Goal: Task Accomplishment & Management: Use online tool/utility

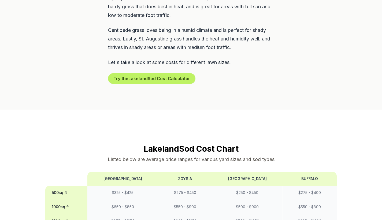
scroll to position [478, 0]
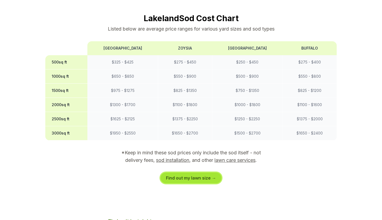
click at [190, 172] on link "Find out my lawn size →" at bounding box center [190, 177] width 61 height 11
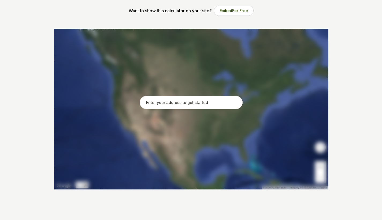
scroll to position [89, 0]
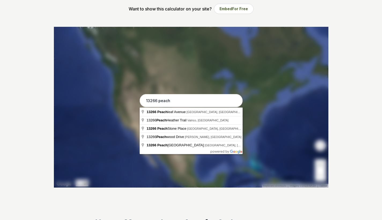
type input "[STREET_ADDRESS]"
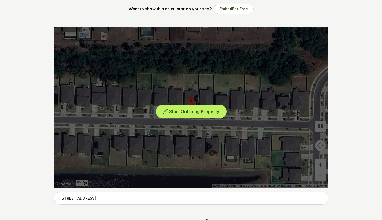
click at [201, 113] on span "Start Outlining Property" at bounding box center [194, 111] width 50 height 5
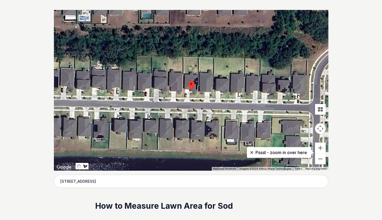
scroll to position [105, 0]
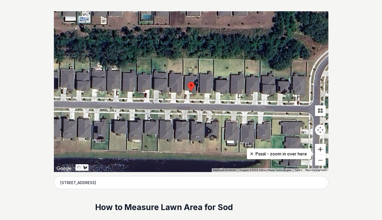
click at [323, 148] on button "Zoom in" at bounding box center [320, 149] width 11 height 11
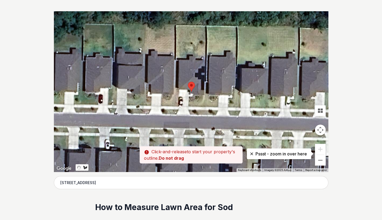
click at [204, 95] on div at bounding box center [191, 91] width 274 height 161
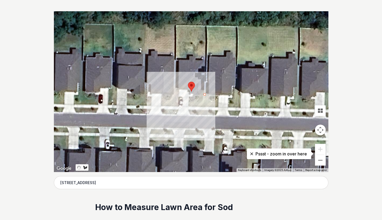
click at [204, 107] on div at bounding box center [191, 91] width 274 height 161
click at [188, 106] on div at bounding box center [191, 91] width 274 height 161
click at [189, 101] on div at bounding box center [191, 91] width 274 height 161
click at [196, 100] on div at bounding box center [191, 91] width 274 height 161
click at [200, 99] on div at bounding box center [191, 91] width 274 height 161
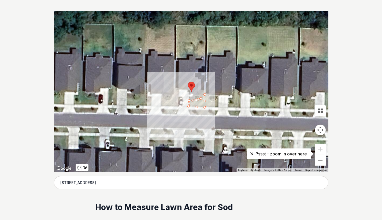
click at [202, 95] on div at bounding box center [191, 91] width 274 height 161
click at [204, 94] on div at bounding box center [191, 91] width 274 height 161
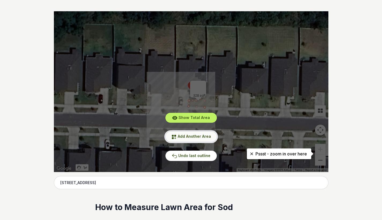
click at [202, 137] on span "Add Another Area" at bounding box center [194, 136] width 33 height 5
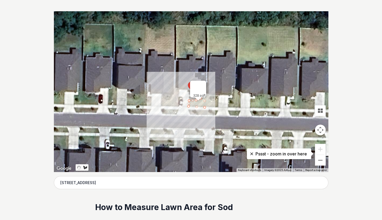
click at [205, 110] on div at bounding box center [191, 91] width 274 height 161
click at [204, 115] on div at bounding box center [191, 91] width 274 height 161
click at [190, 114] on div at bounding box center [191, 91] width 274 height 161
click at [188, 110] on div at bounding box center [191, 91] width 274 height 161
click at [205, 110] on div at bounding box center [191, 91] width 274 height 161
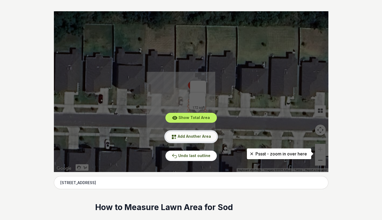
click at [194, 134] on span "Add Another Area" at bounding box center [194, 136] width 33 height 5
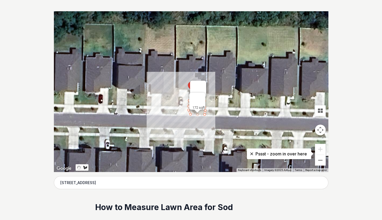
click at [178, 88] on div at bounding box center [191, 91] width 274 height 161
click at [176, 88] on div at bounding box center [191, 91] width 274 height 161
click at [174, 107] on div at bounding box center [191, 91] width 274 height 161
click at [178, 106] on div at bounding box center [191, 91] width 274 height 161
click at [179, 88] on div at bounding box center [191, 91] width 274 height 161
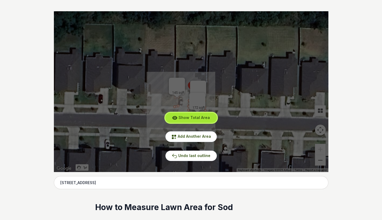
click at [192, 116] on span "Show Total Area" at bounding box center [193, 117] width 31 height 5
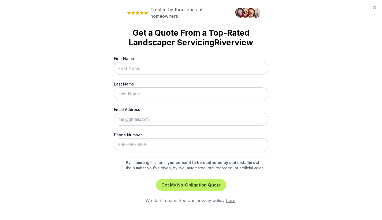
scroll to position [0, 0]
